Goal: Task Accomplishment & Management: Use online tool/utility

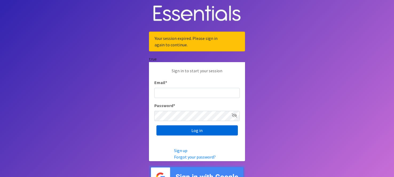
type input "Survivorsaffectedbyviolence@gmail.com"
click at [218, 131] on input "Log in" at bounding box center [197, 130] width 81 height 10
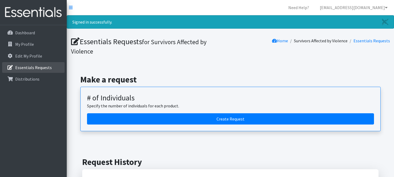
click at [36, 67] on p "Essentials Requests" at bounding box center [33, 67] width 37 height 5
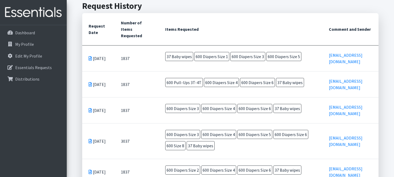
scroll to position [139, 0]
